Goal: Transaction & Acquisition: Purchase product/service

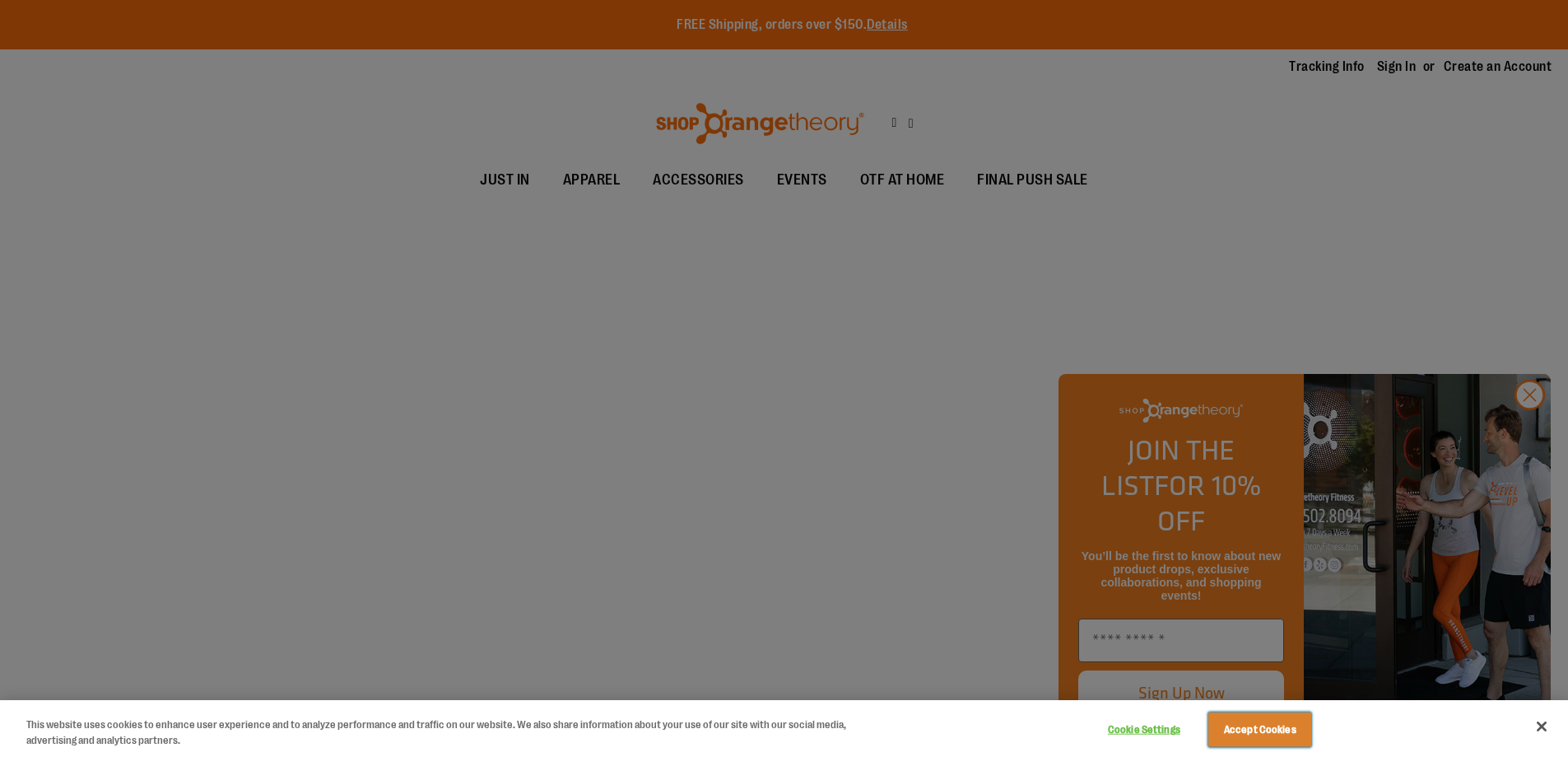
click at [1259, 729] on button "Accept Cookies" at bounding box center [1260, 730] width 103 height 35
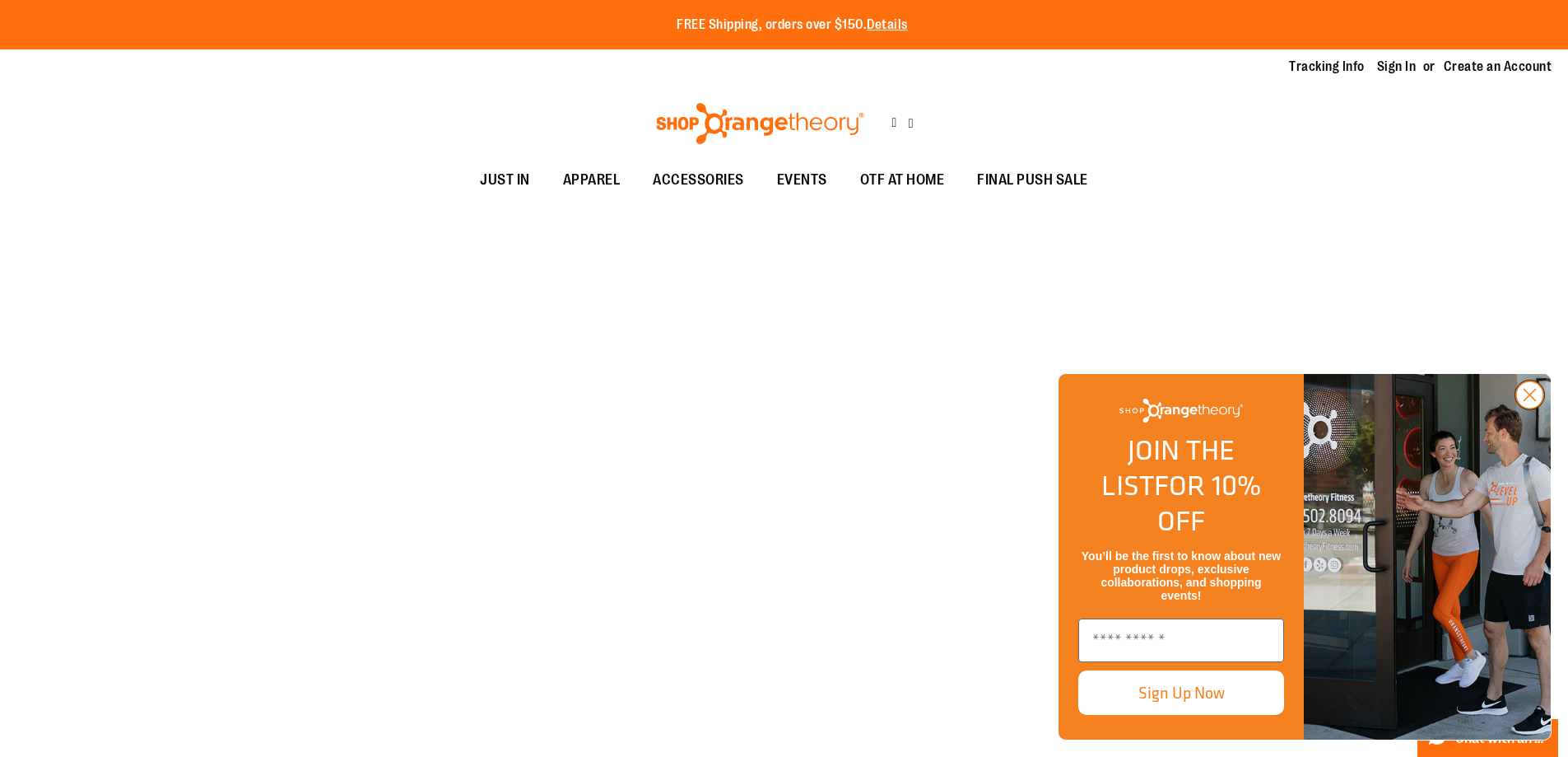
click at [1529, 401] on icon "Close dialog" at bounding box center [1530, 395] width 12 height 12
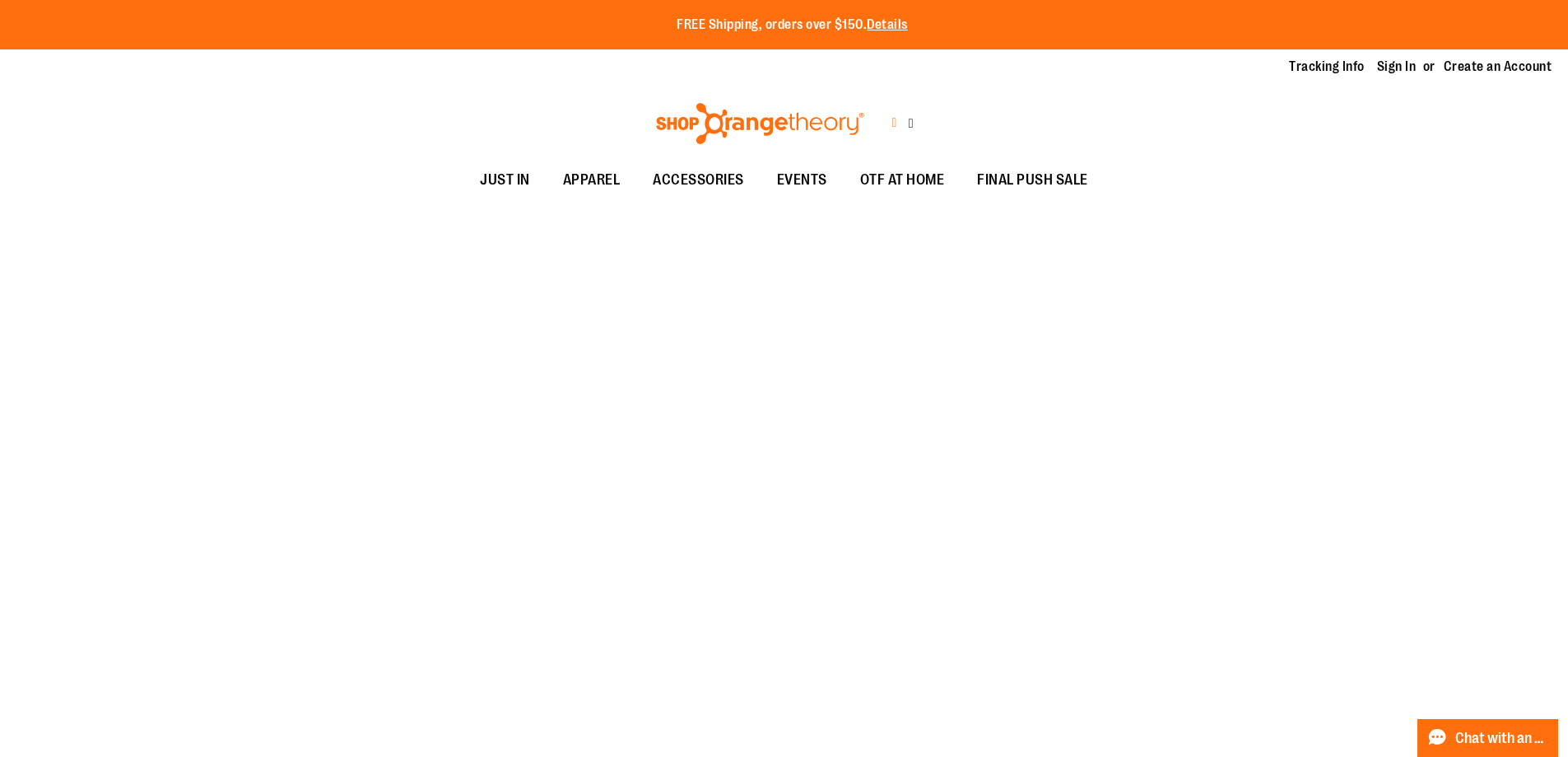
click at [892, 113] on icon at bounding box center [894, 123] width 5 height 19
type input "**********"
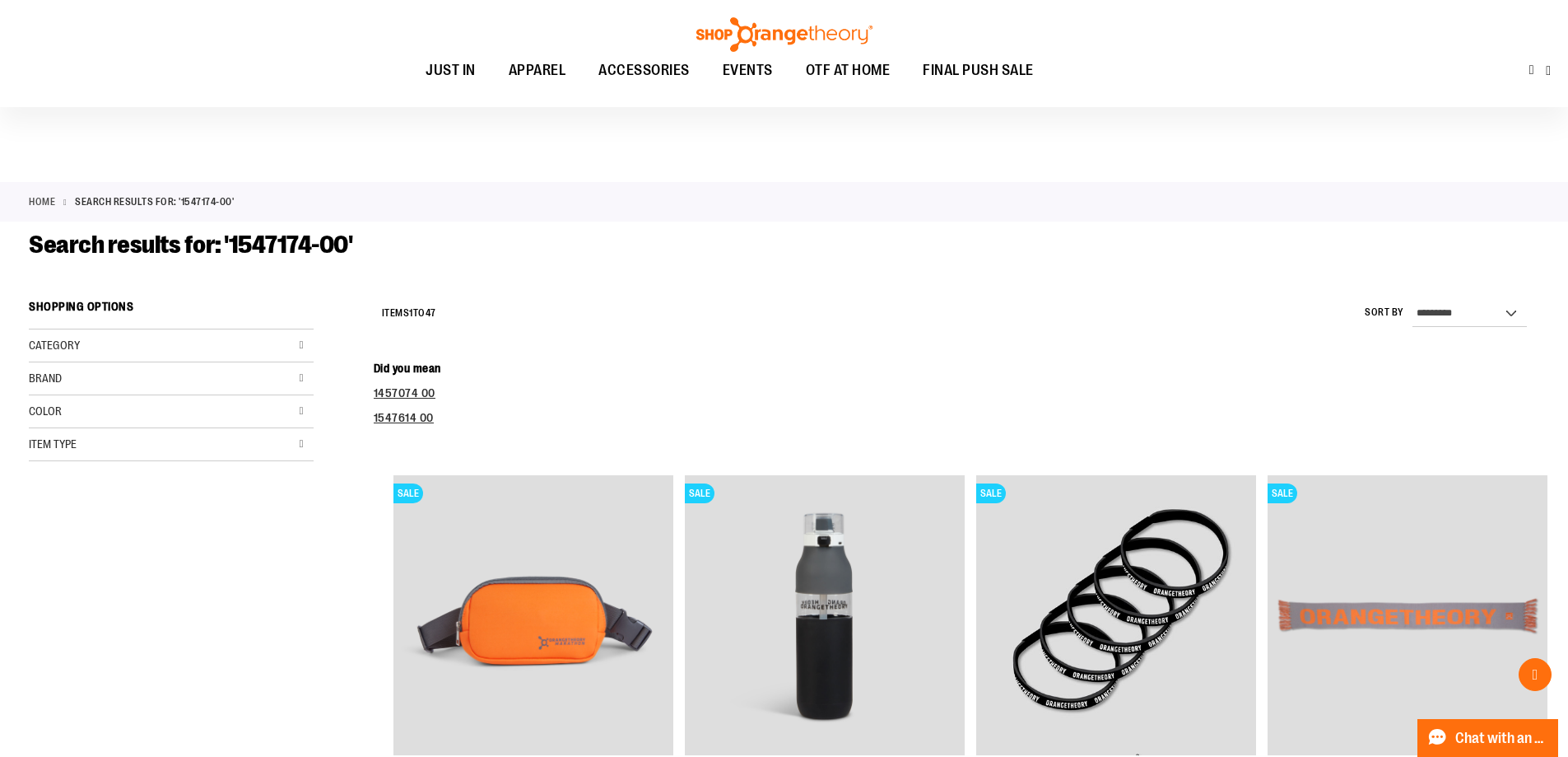
scroll to position [2558, 0]
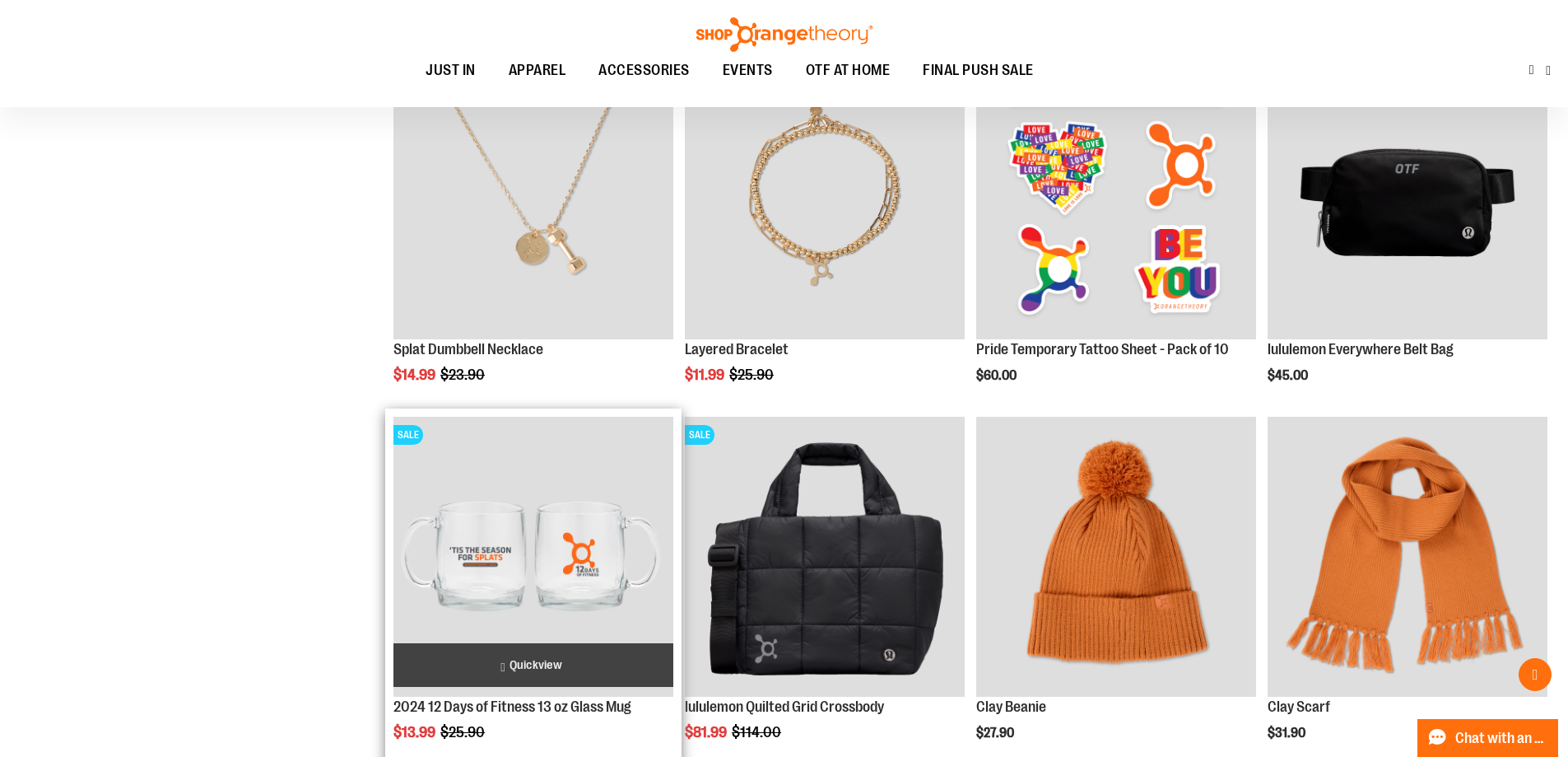
click at [525, 547] on img "product" at bounding box center [533, 557] width 280 height 280
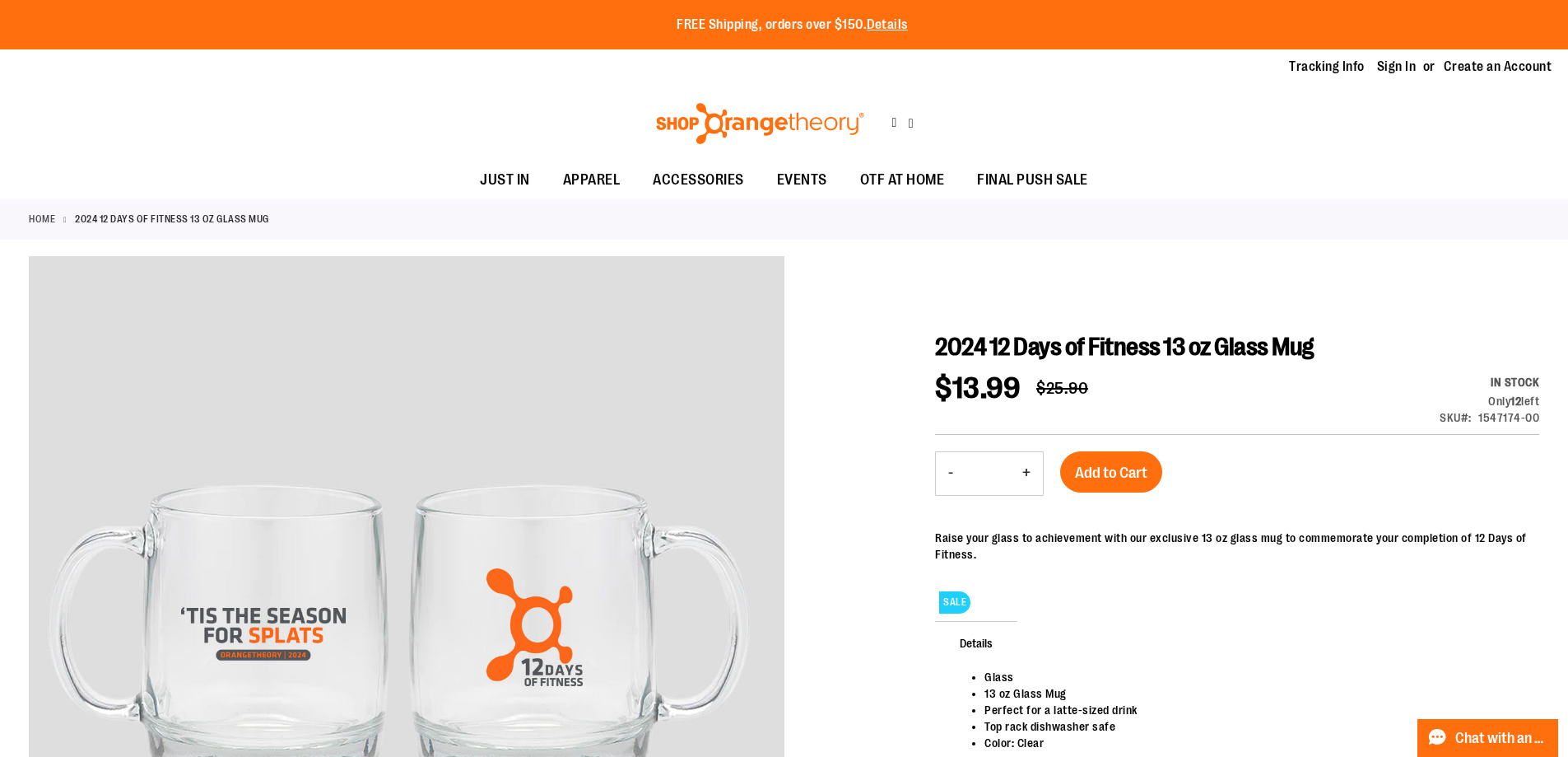
click at [1027, 456] on button "+" at bounding box center [1027, 474] width 33 height 43
click at [950, 456] on button "-" at bounding box center [950, 474] width 30 height 43
type input "*"
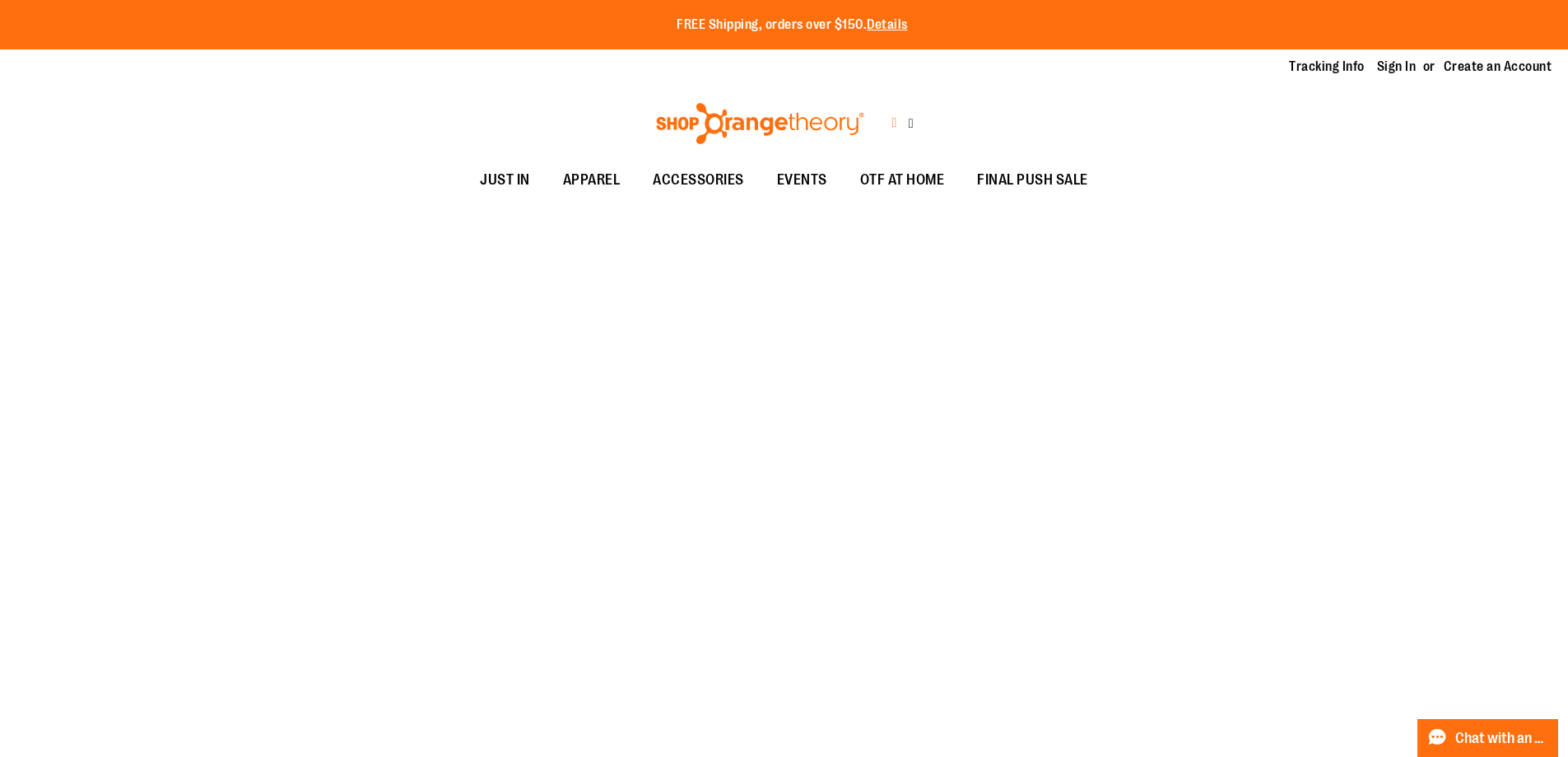
click at [892, 113] on icon at bounding box center [894, 123] width 5 height 19
type input "*******"
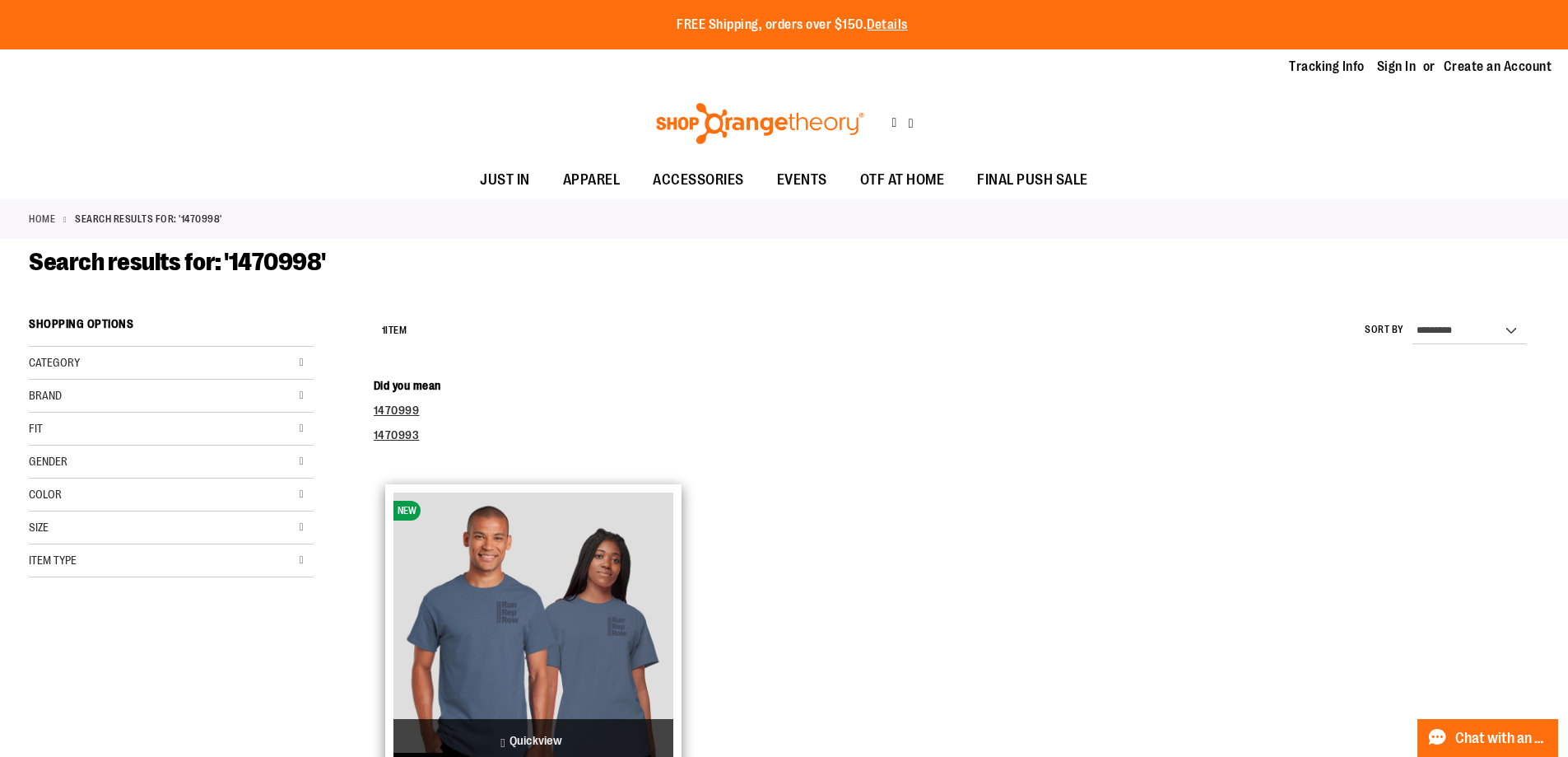
click at [525, 608] on img "product" at bounding box center [533, 633] width 280 height 280
